Goal: Information Seeking & Learning: Learn about a topic

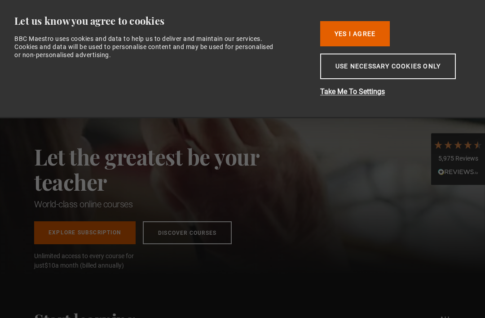
click at [395, 79] on button "Use necessary cookies only" at bounding box center [388, 66] width 136 height 26
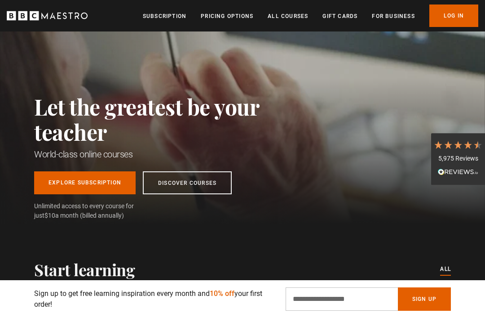
scroll to position [0, 130]
click at [456, 13] on link "Log In" at bounding box center [454, 15] width 49 height 22
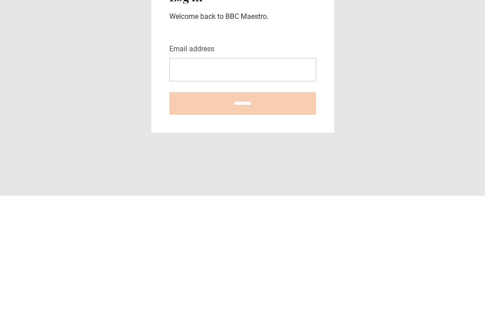
scroll to position [122, 0]
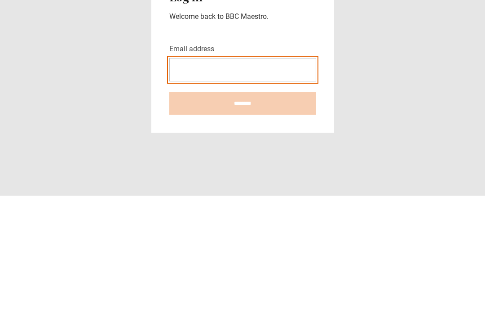
type input "**********"
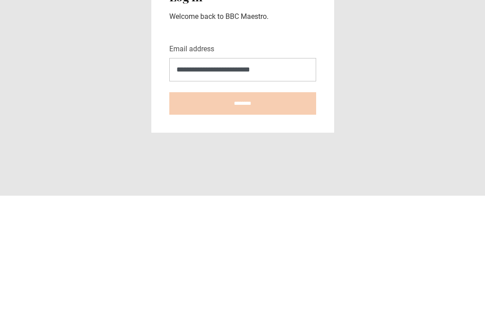
click at [243, 214] on input "********" at bounding box center [242, 225] width 147 height 22
type input "**********"
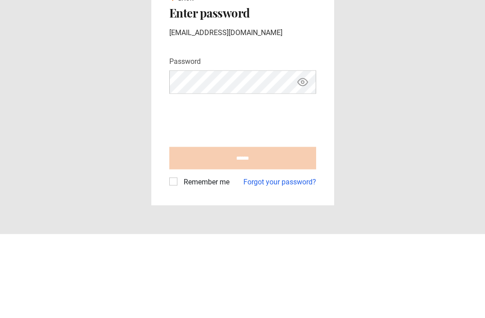
scroll to position [29, 0]
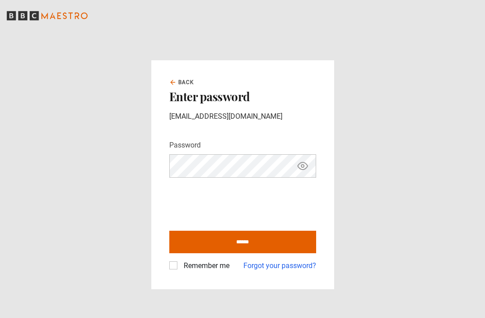
click at [289, 230] on input "******" at bounding box center [242, 241] width 147 height 22
type input "**********"
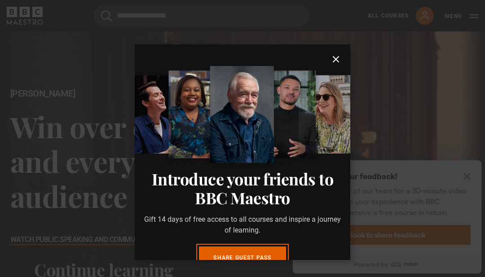
click at [341, 58] on icon "submit" at bounding box center [336, 59] width 11 height 11
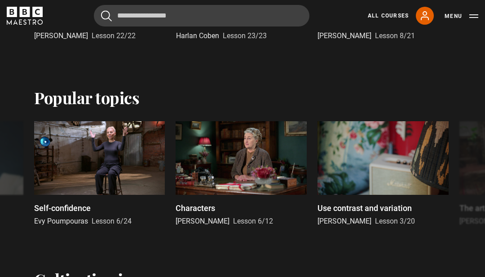
scroll to position [355, 0]
click at [241, 165] on div at bounding box center [241, 158] width 131 height 74
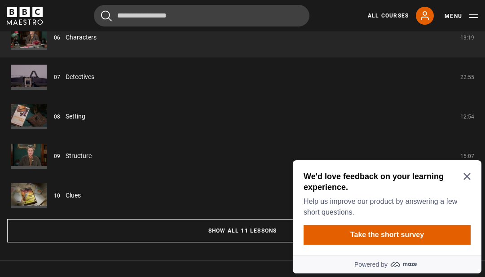
scroll to position [790, 0]
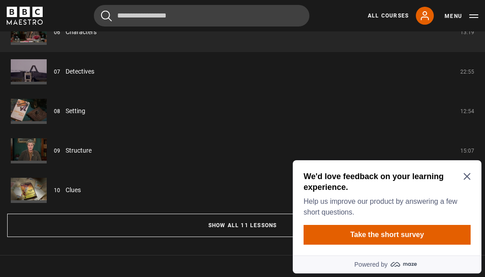
click at [470, 174] on icon "Close Maze Prompt" at bounding box center [467, 176] width 7 height 7
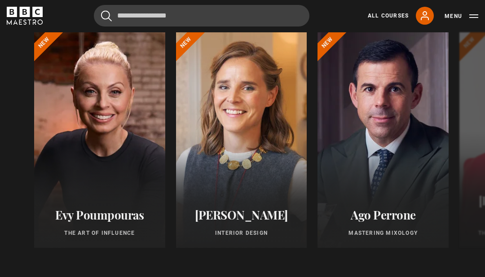
scroll to position [1082, 0]
click at [75, 220] on h2 "Evy Poumpouras" at bounding box center [100, 215] width 110 height 14
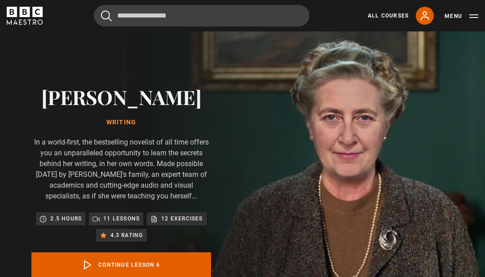
click at [18, 18] on icon "BBC Maestro" at bounding box center [25, 16] width 36 height 18
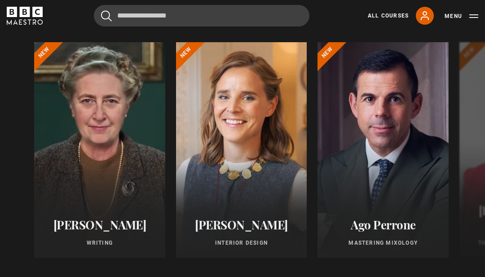
scroll to position [1040, 0]
click at [76, 232] on h2 "[PERSON_NAME]" at bounding box center [100, 225] width 110 height 14
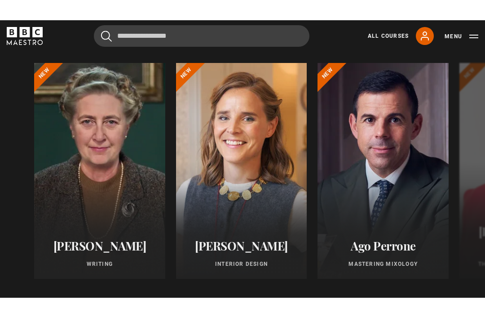
scroll to position [0, 0]
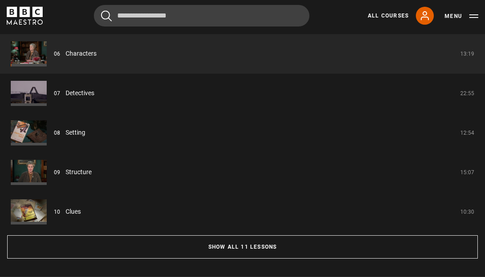
scroll to position [777, 0]
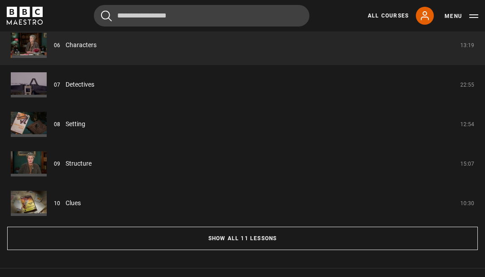
click at [417, 241] on button "Show all 11 lessons" at bounding box center [242, 238] width 471 height 23
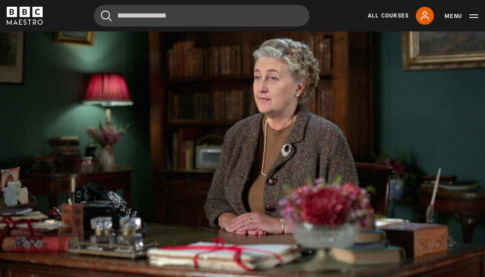
scroll to position [430, 0]
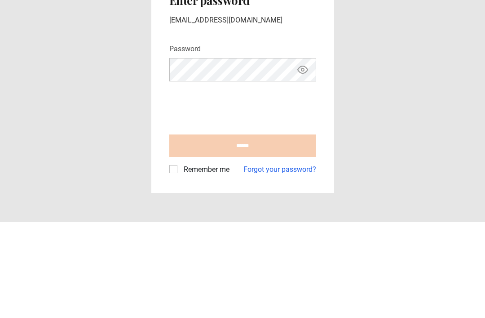
scroll to position [96, 0]
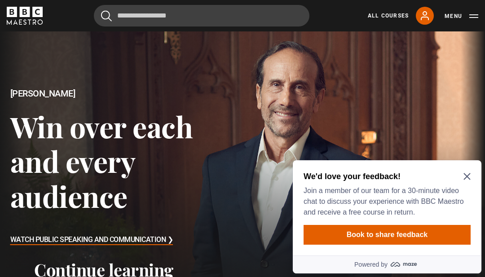
click at [428, 17] on icon at bounding box center [424, 16] width 7 height 8
click at [469, 173] on icon "Close Maze Prompt" at bounding box center [467, 176] width 7 height 7
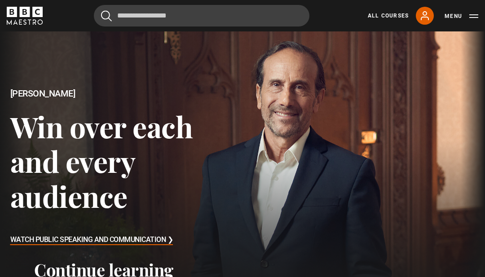
click at [471, 173] on div at bounding box center [242, 167] width 485 height 273
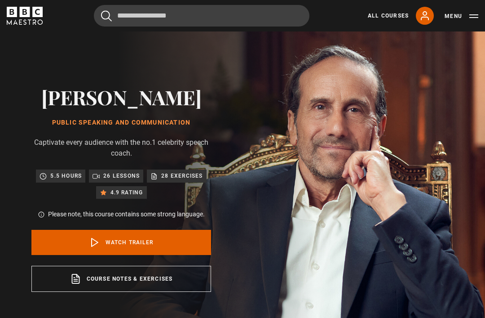
click at [393, 16] on link "All Courses" at bounding box center [388, 16] width 41 height 8
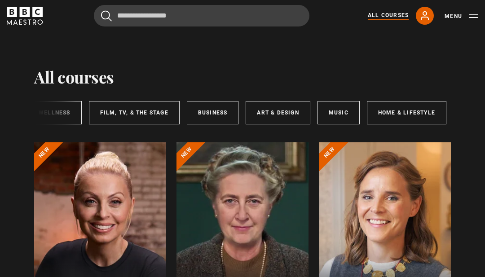
scroll to position [0, 228]
click at [204, 109] on link "Business" at bounding box center [213, 112] width 52 height 23
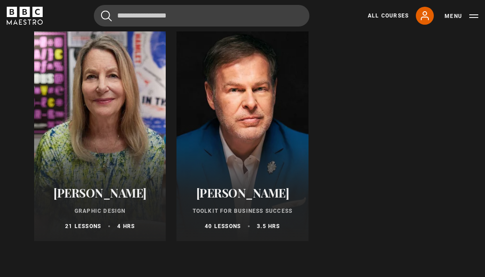
scroll to position [569, 0]
click at [85, 195] on h2 "[PERSON_NAME]" at bounding box center [100, 193] width 110 height 14
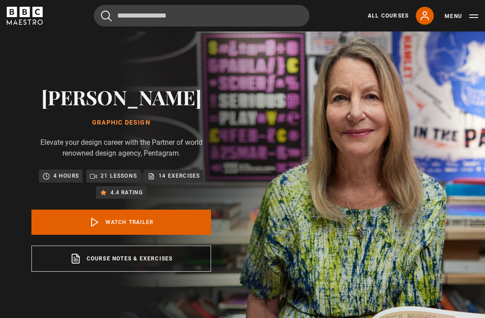
click at [86, 235] on link "Watch Trailer" at bounding box center [121, 221] width 180 height 25
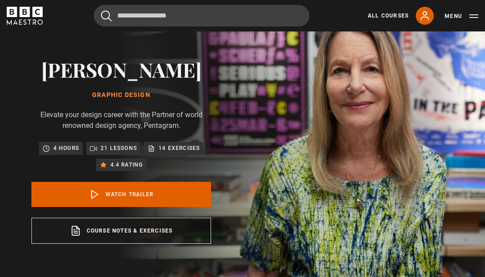
scroll to position [403, 0]
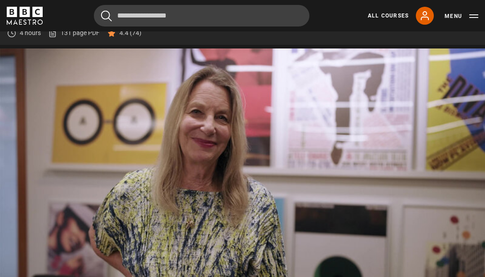
scroll to position [381, 0]
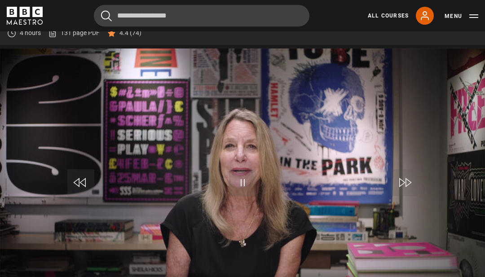
scroll to position [381, 0]
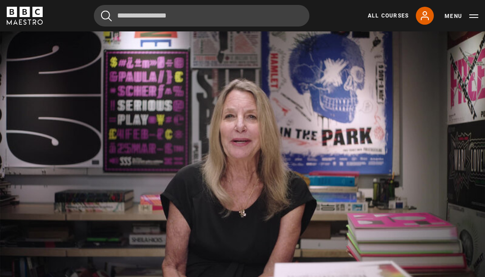
click at [244, 142] on video-js "Video Player is loading. Play Lesson Introduction to Graphic Design 101 10s Ski…" at bounding box center [242, 155] width 485 height 273
click at [442, 227] on video-js "Video Player is loading. Play Lesson Introduction to Graphic Design 101 10s Ski…" at bounding box center [242, 155] width 485 height 273
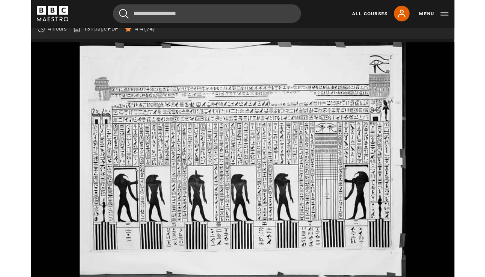
scroll to position [381, 0]
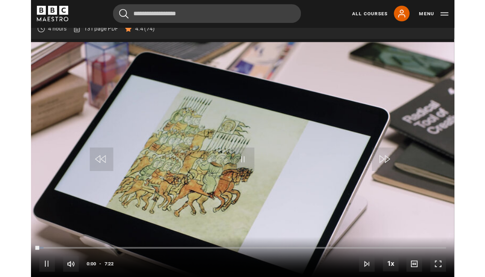
scroll to position [381, 0]
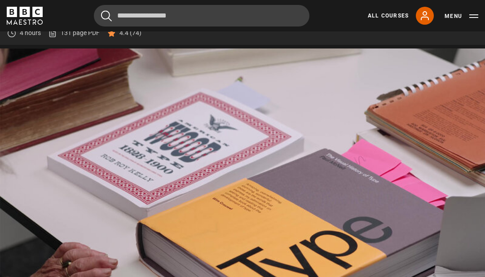
scroll to position [381, 0]
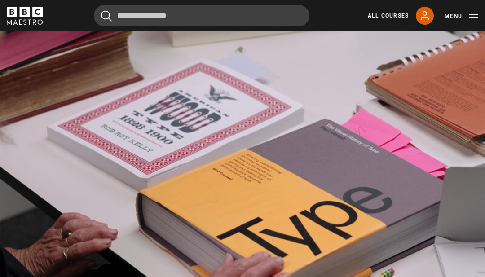
click at [484, 111] on video-js "Video Player is loading. Play Lesson Type! 10s Skip Back 10 seconds Pause 10s S…" at bounding box center [242, 155] width 485 height 273
click at [239, 159] on button "Pause" at bounding box center [242, 153] width 31 height 40
